Goal: Task Accomplishment & Management: Manage account settings

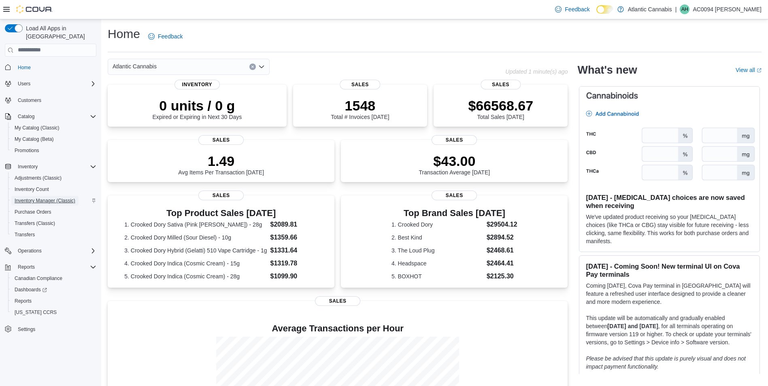
click at [53, 198] on span "Inventory Manager (Classic)" at bounding box center [45, 201] width 61 height 6
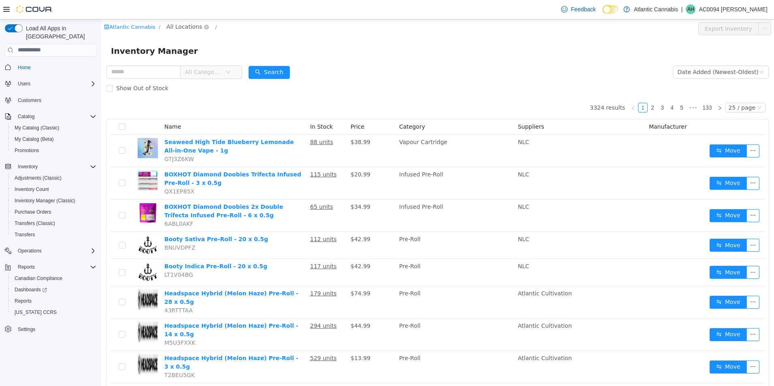
click at [172, 25] on span "All Locations" at bounding box center [184, 26] width 36 height 9
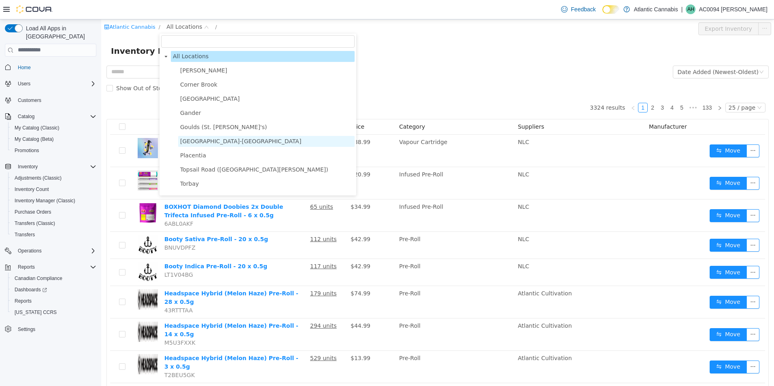
click at [200, 144] on span "Grand Falls-Windsor" at bounding box center [240, 141] width 121 height 6
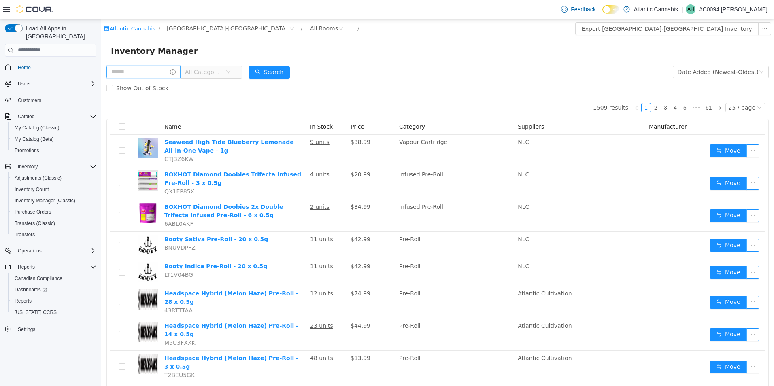
click at [147, 75] on input "text" at bounding box center [144, 71] width 74 height 13
type input "*******"
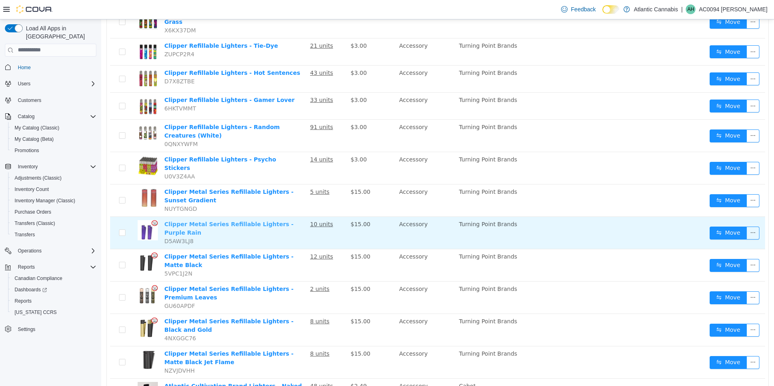
scroll to position [487, 0]
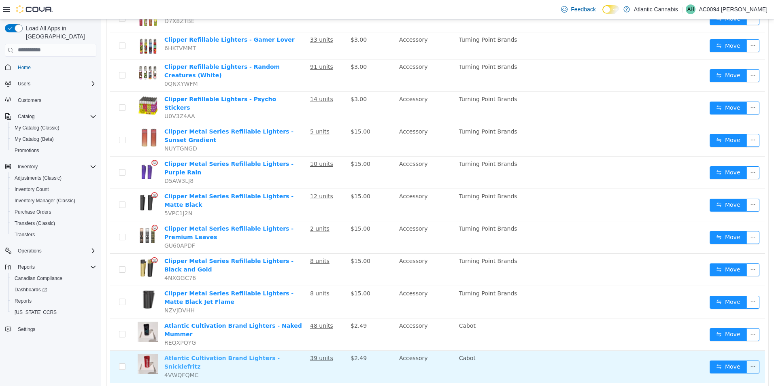
click at [275, 355] on link "Atlantic Cultivation Brand Lighters - Snicklefritz" at bounding box center [221, 362] width 115 height 15
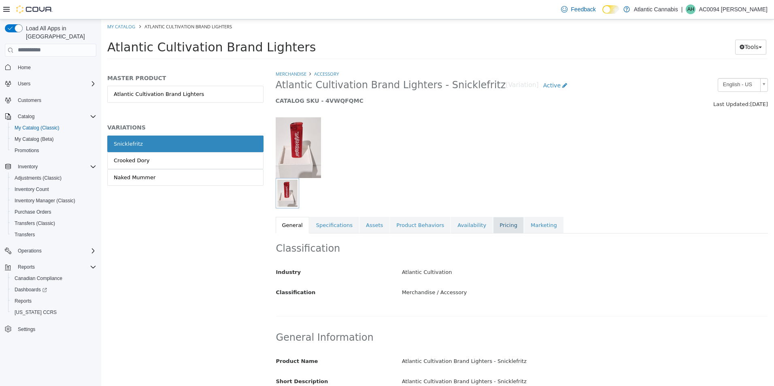
click at [493, 219] on link "Pricing" at bounding box center [508, 225] width 31 height 17
